Goal: Information Seeking & Learning: Learn about a topic

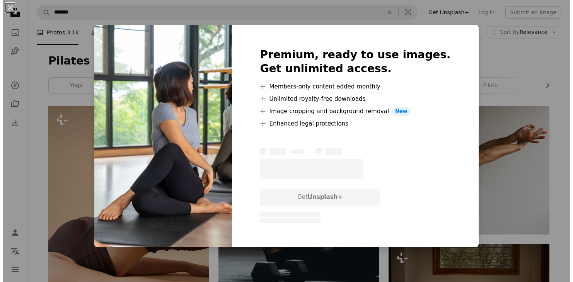
scroll to position [773, 0]
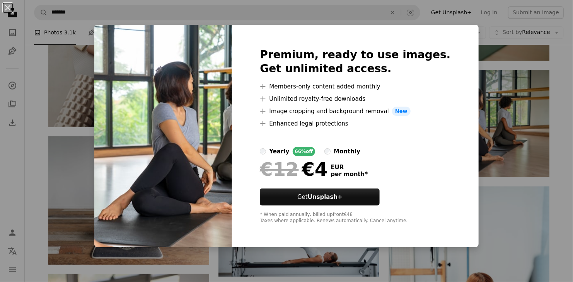
click at [338, 264] on div "An X shape Premium, ready to use images. Get unlimited access. A plus sign Memb…" at bounding box center [286, 141] width 573 height 282
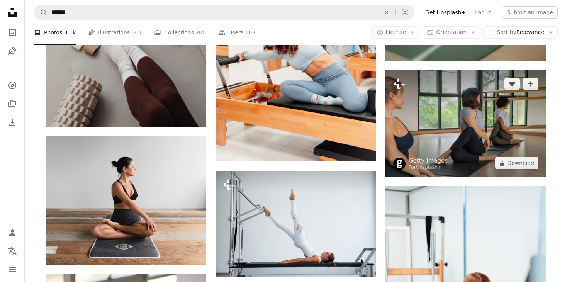
click at [460, 118] on img at bounding box center [466, 123] width 161 height 107
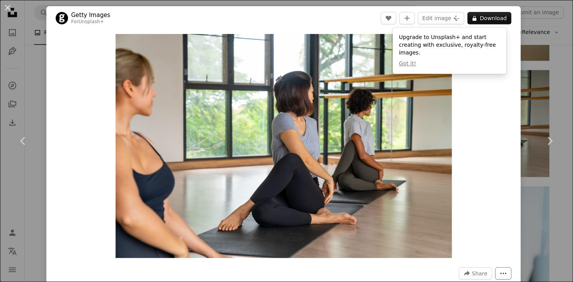
click at [500, 275] on icon "More Actions" at bounding box center [503, 273] width 7 height 7
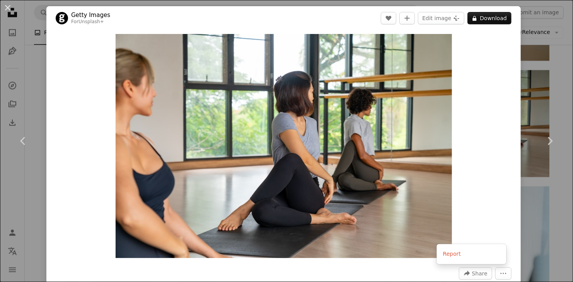
click at [493, 169] on dialog "An X shape Chevron left Chevron right Getty Images For Unsplash+ A heart A plus…" at bounding box center [286, 141] width 573 height 282
click at [555, 84] on div "An X shape Chevron left Chevron right Getty Images For Unsplash+ A heart A plus…" at bounding box center [286, 141] width 573 height 282
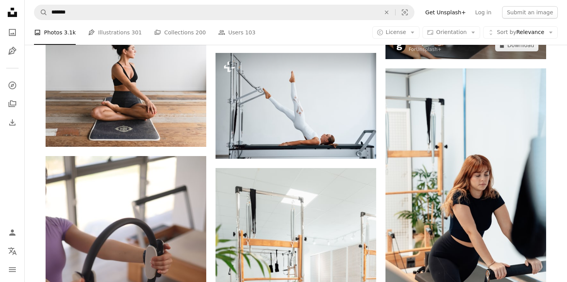
scroll to position [928, 0]
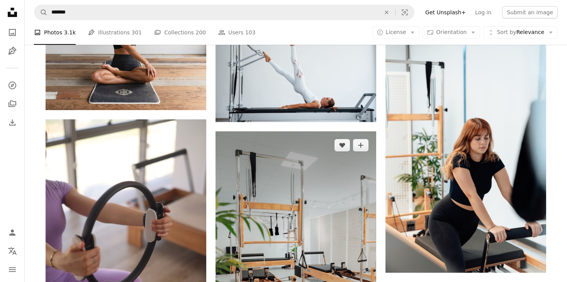
click at [310, 179] on img at bounding box center [296, 251] width 161 height 241
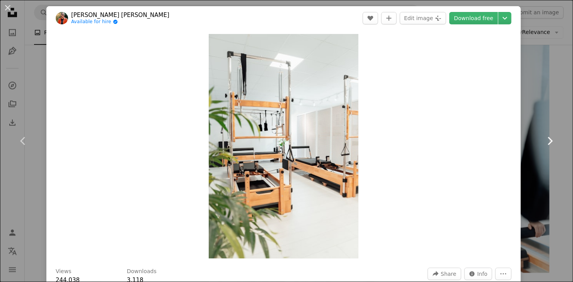
click at [533, 128] on link "Chevron right" at bounding box center [549, 141] width 46 height 74
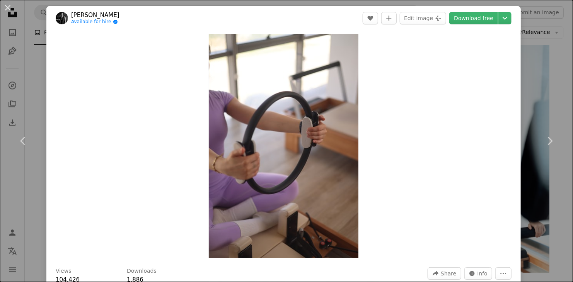
click at [556, 73] on div "An X shape Chevron left Chevron right [PERSON_NAME] Available for hire A checkm…" at bounding box center [286, 141] width 573 height 282
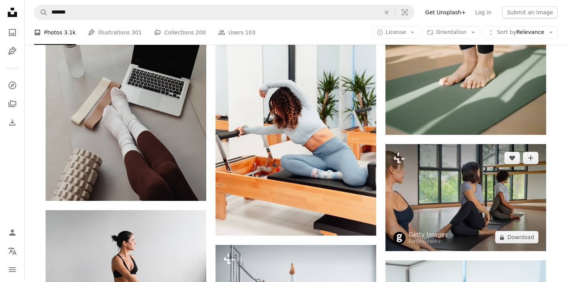
scroll to position [696, 0]
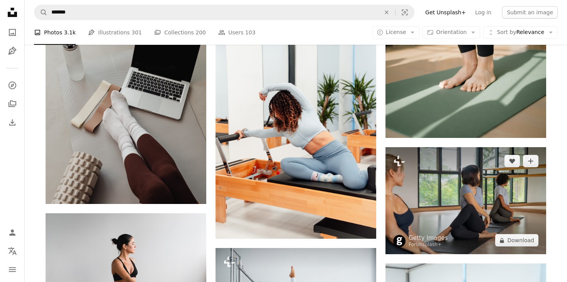
click at [474, 205] on img at bounding box center [466, 200] width 161 height 107
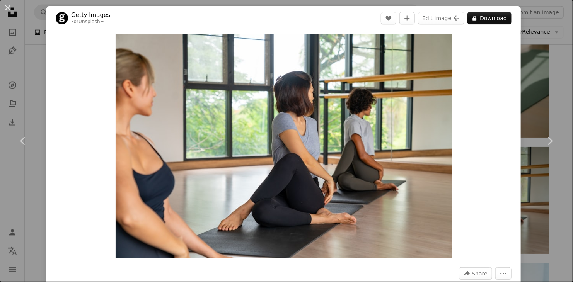
click at [555, 89] on div "An X shape Chevron left Chevron right Getty Images For Unsplash+ A heart A plus…" at bounding box center [286, 141] width 573 height 282
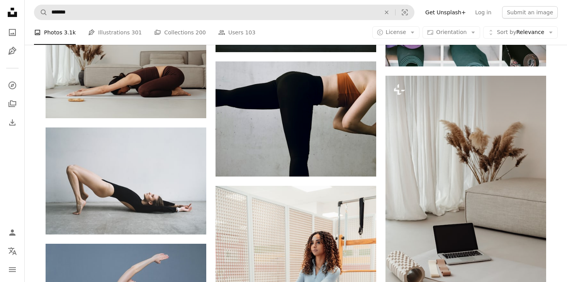
scroll to position [2474, 0]
